Goal: Check status: Check status

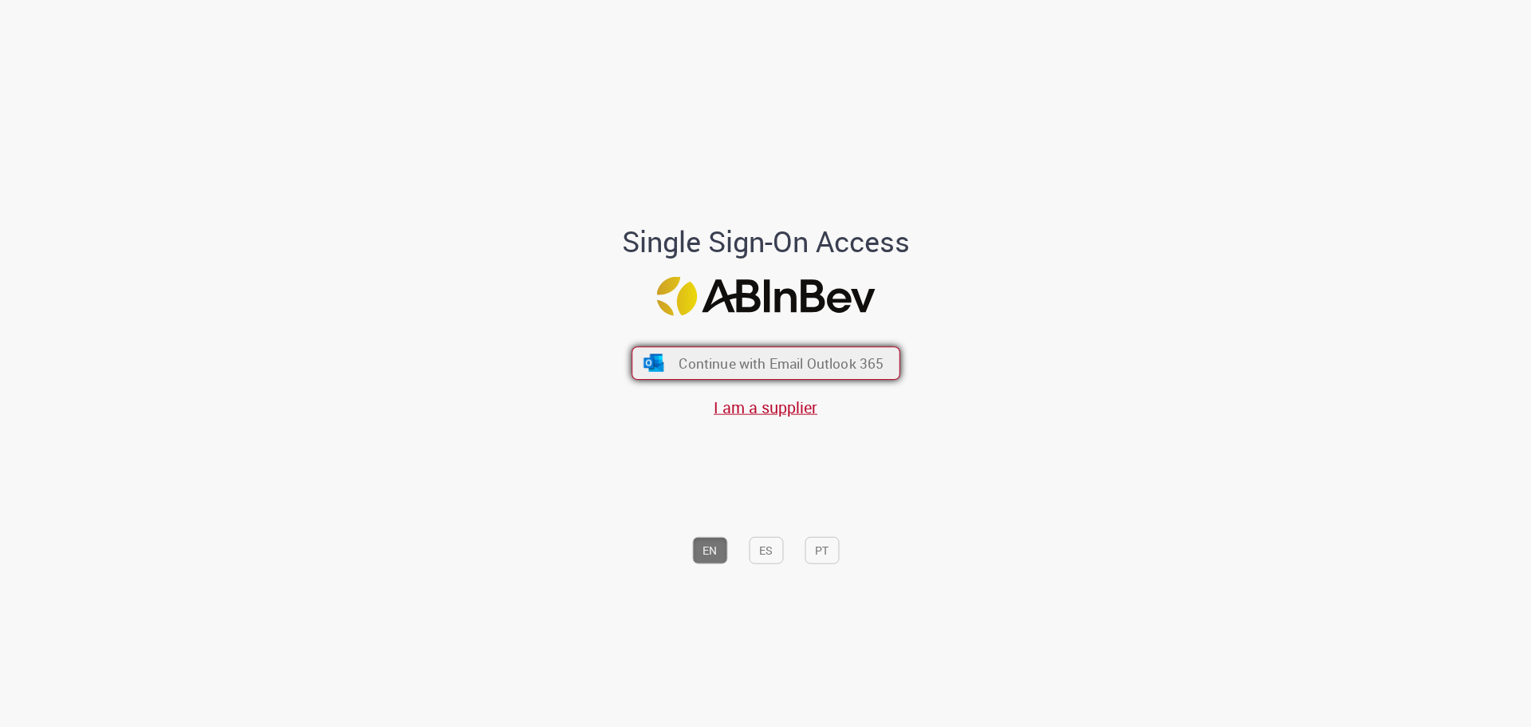
click at [714, 350] on button "Continue with Email Outlook 365" at bounding box center [766, 362] width 269 height 33
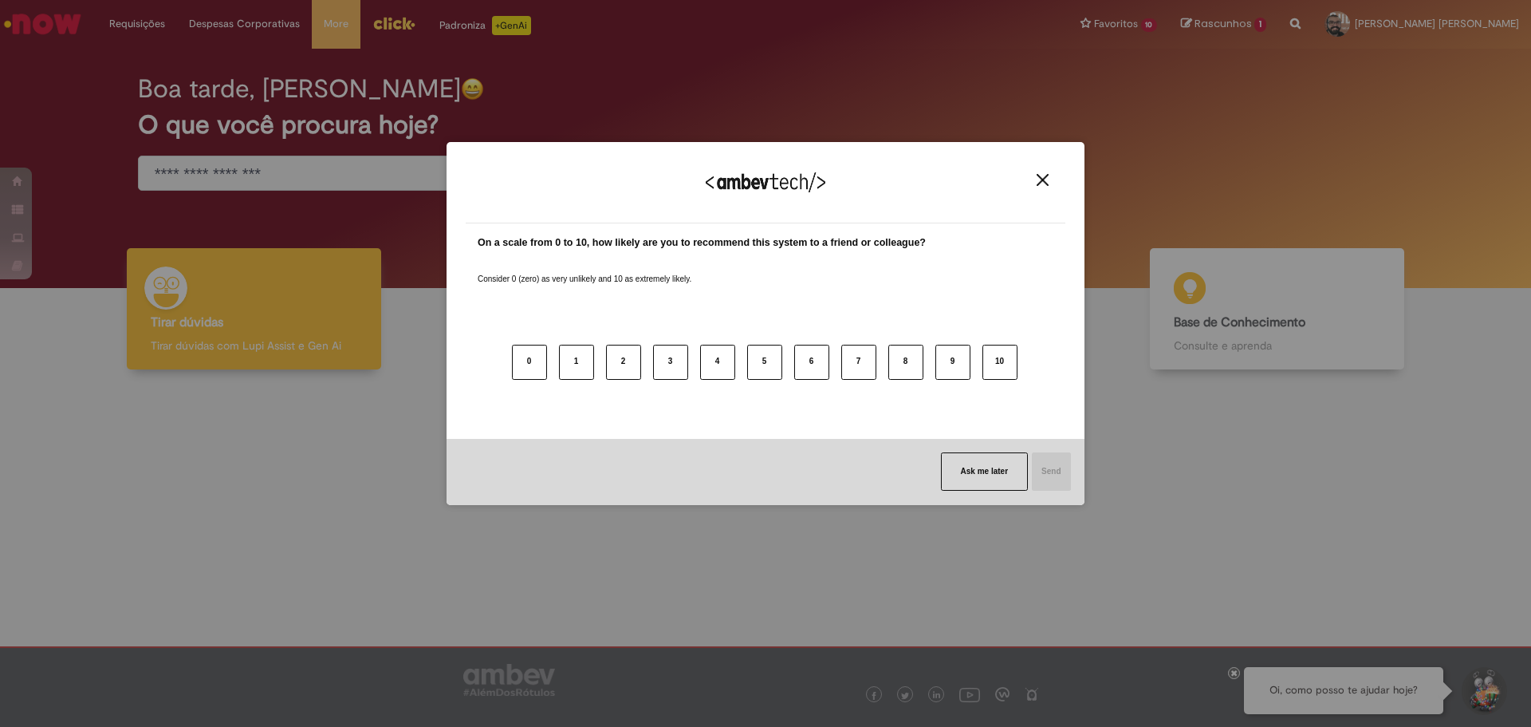
click at [1039, 189] on div "We appreciate your feedback!" at bounding box center [766, 192] width 600 height 62
click at [1042, 180] on img "Close" at bounding box center [1043, 180] width 12 height 12
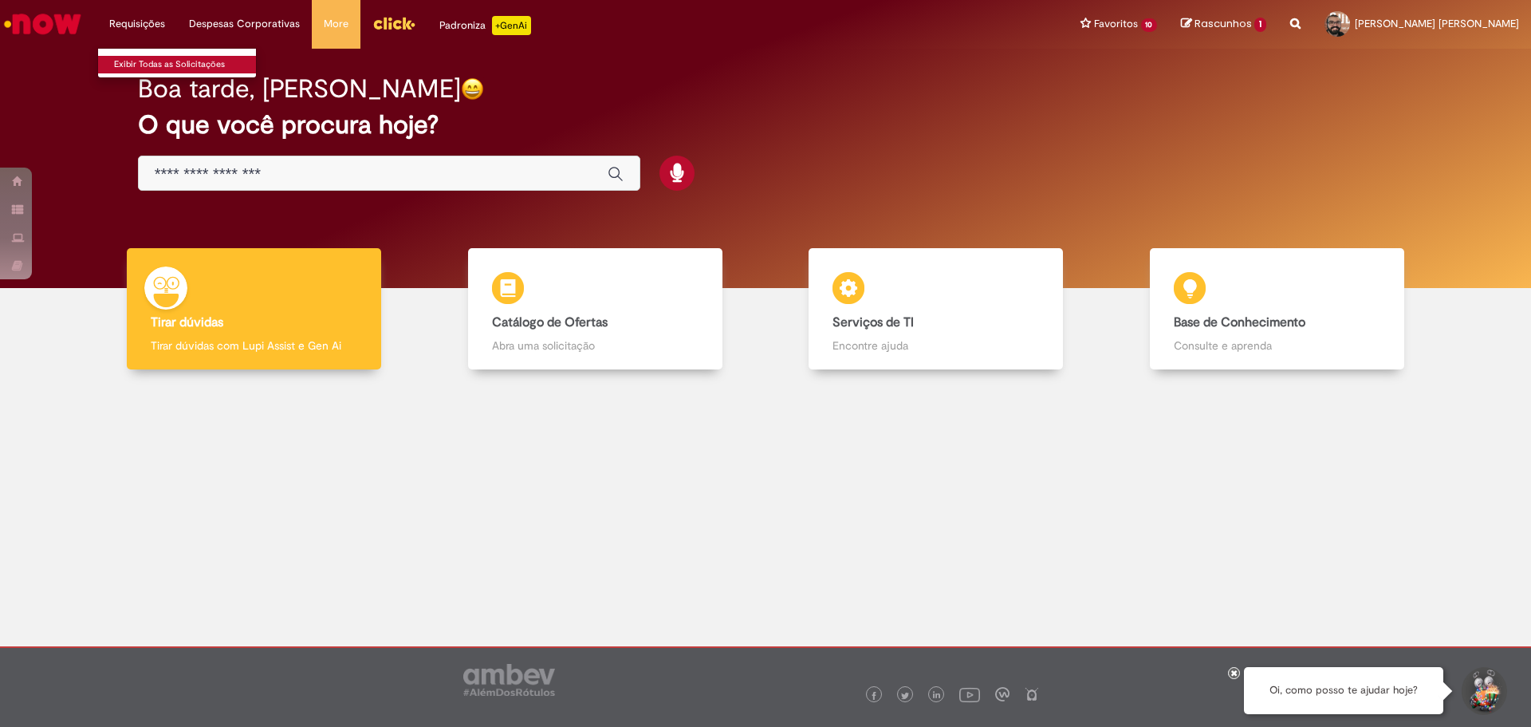
click at [203, 63] on link "Exibir Todas as Solicitações" at bounding box center [185, 65] width 175 height 18
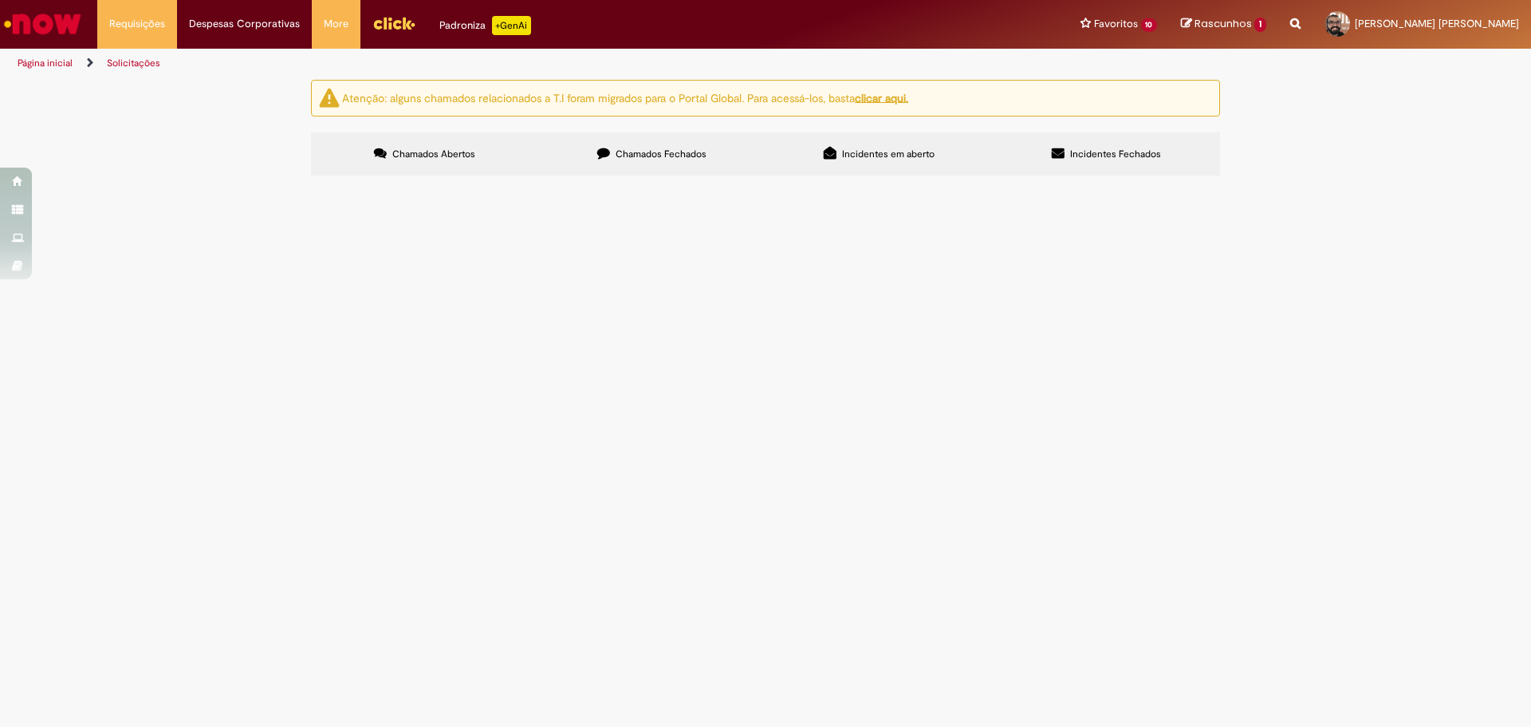
click at [681, 157] on span "Chamados Fechados" at bounding box center [661, 154] width 91 height 13
click at [0, 0] on span "Necessito da criação de dois centros de custos. 1- S&D Key account BRZA (ref BR…" at bounding box center [0, 0] width 0 height 0
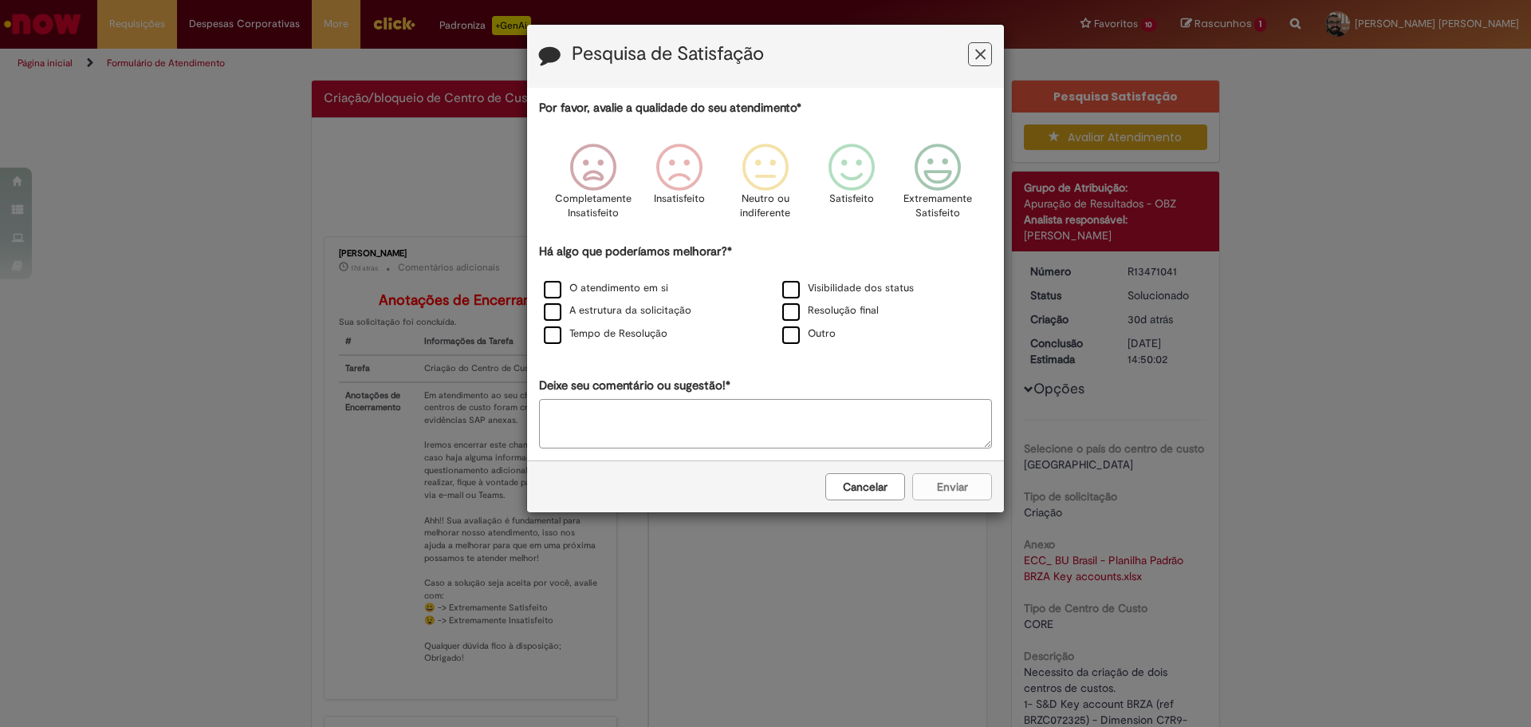
click at [985, 50] on icon "Feedback" at bounding box center [980, 54] width 10 height 17
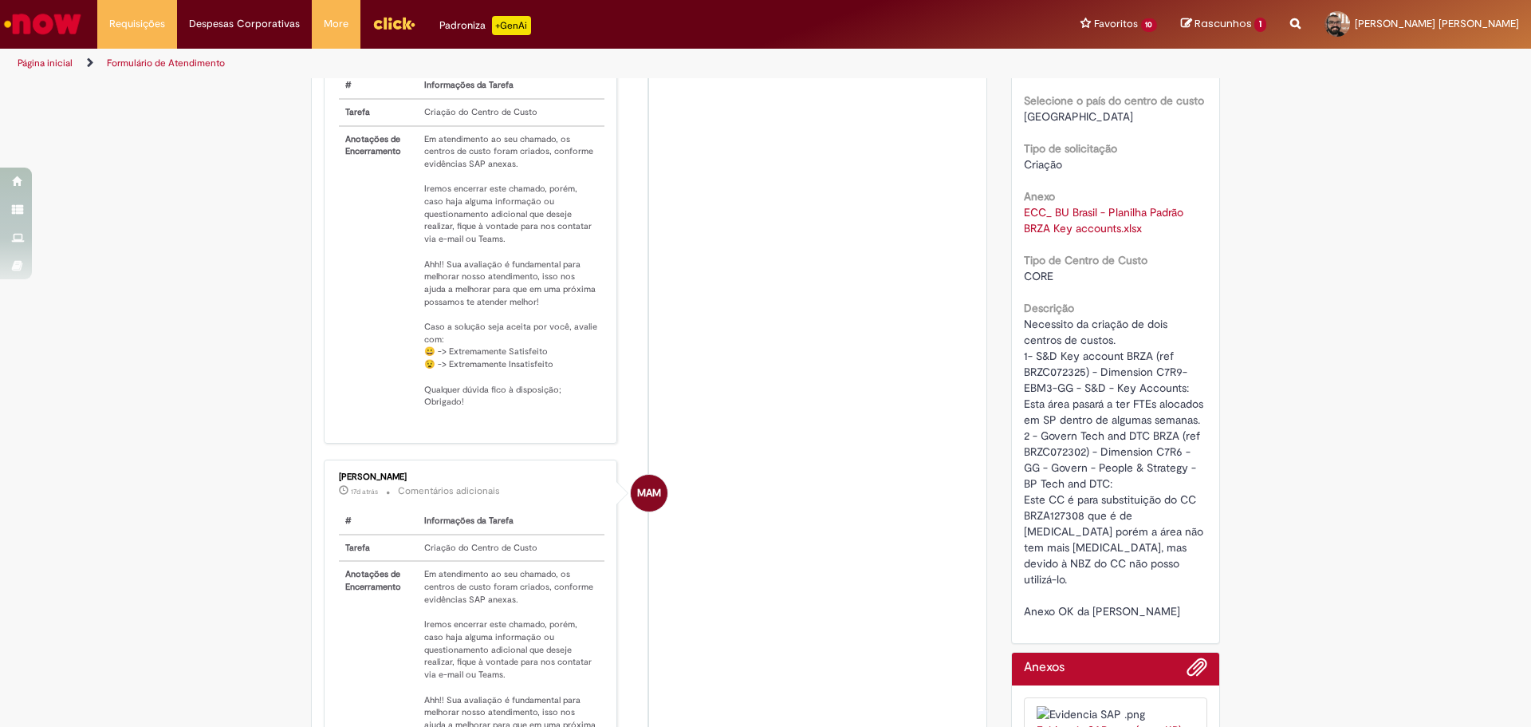
scroll to position [558, 0]
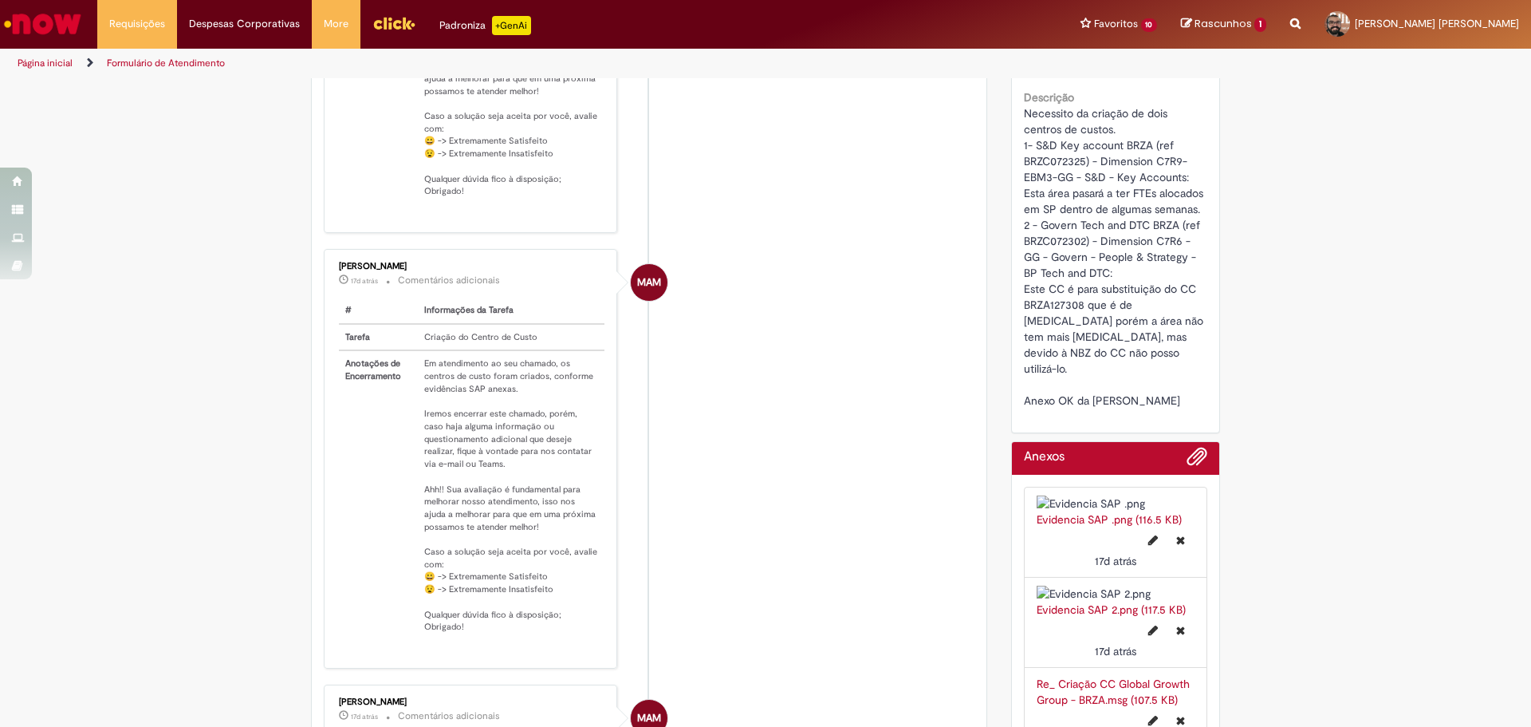
click at [883, 425] on li "MAM Matheus Araujo Moreira 17d atrás 17 dias atrás Comentários adicionais # Inf…" at bounding box center [649, 458] width 651 height 419
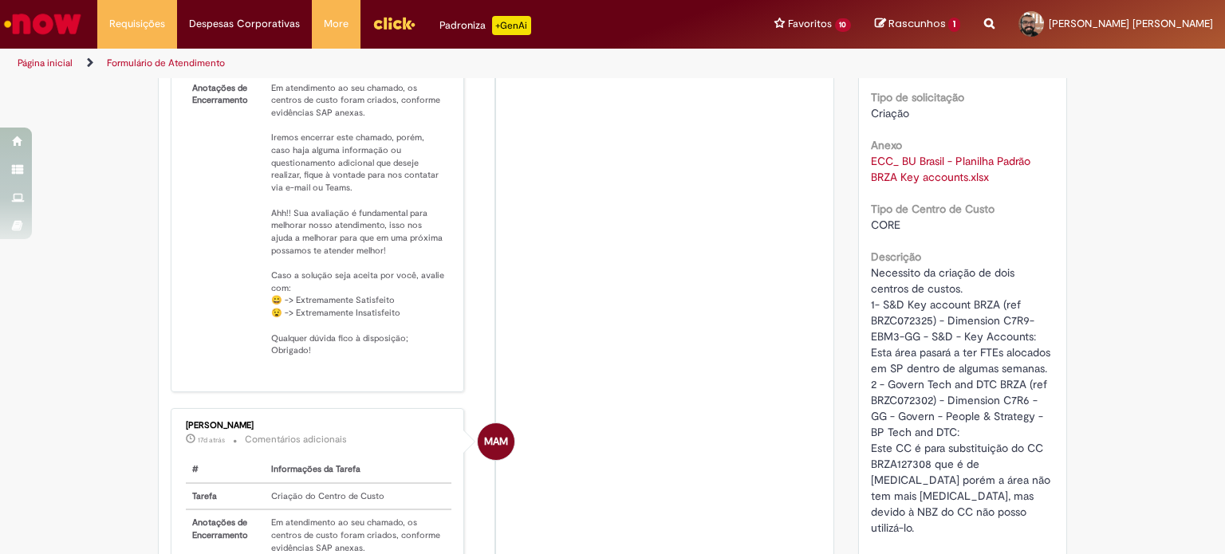
scroll to position [399, 0]
